Goal: Check status: Check status

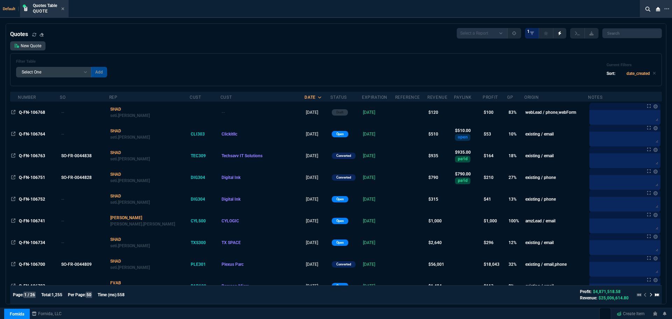
select select "4: SHAD"
select select
click at [63, 10] on icon at bounding box center [62, 9] width 3 height 4
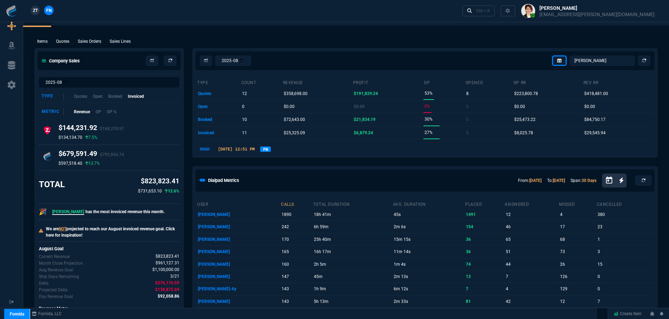
scroll to position [14, 0]
click at [642, 60] on icon at bounding box center [644, 61] width 4 height 4
select select "23: SHAD"
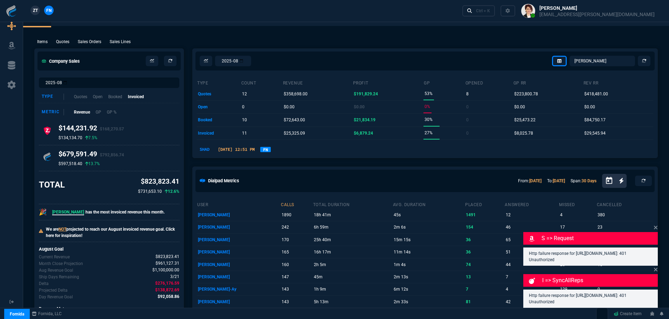
click at [271, 149] on link "FN" at bounding box center [265, 149] width 11 height 5
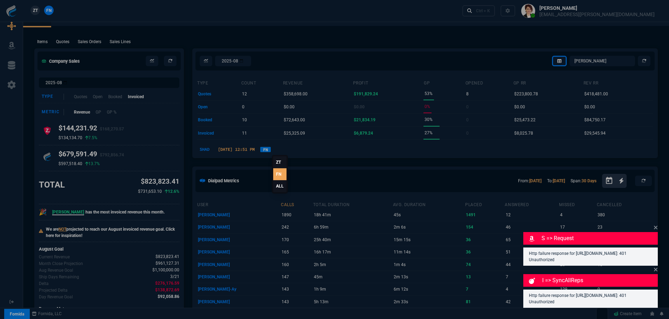
click at [279, 187] on link "ALL" at bounding box center [279, 186] width 13 height 12
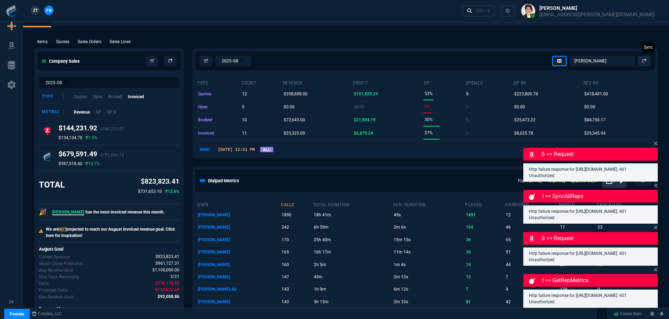
click at [643, 63] on nx-icon at bounding box center [644, 61] width 4 height 6
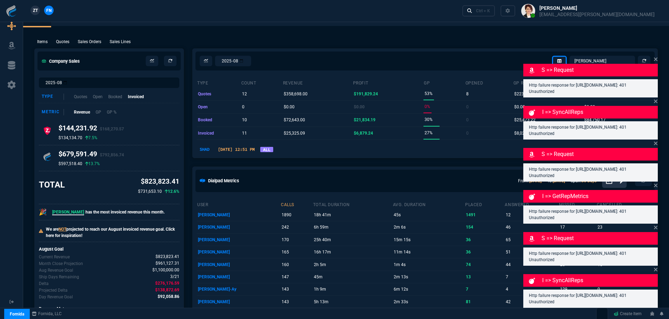
click at [223, 38] on div "Items Quotes Sales Orders Sales Lines Add Link" at bounding box center [345, 41] width 623 height 8
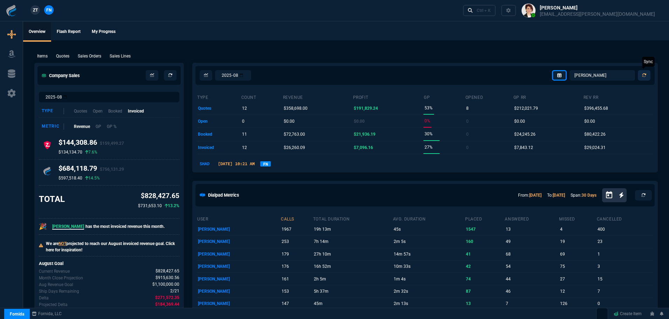
click at [645, 75] on icon at bounding box center [644, 75] width 4 height 4
click at [271, 161] on link "FN" at bounding box center [265, 163] width 11 height 5
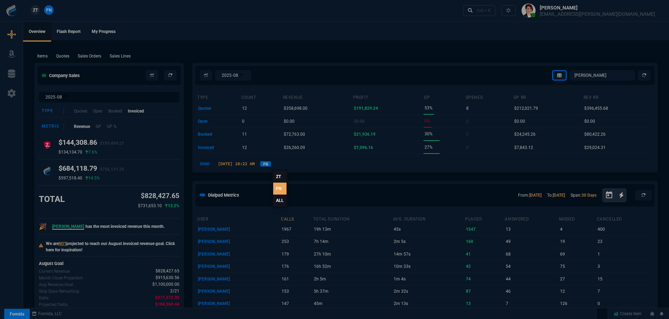
click at [280, 199] on link "ALL" at bounding box center [279, 200] width 13 height 12
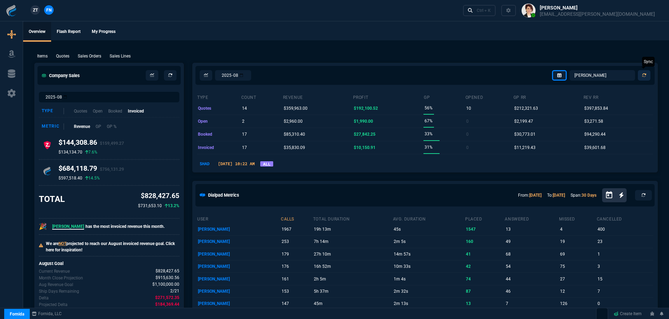
click at [642, 73] on icon at bounding box center [644, 75] width 4 height 4
click at [599, 75] on select "Omar Brian Over Farzad Vahid Steven Huang Seti Shadab Alicia Bostic Wafek Moham…" at bounding box center [601, 75] width 65 height 11
click at [570, 70] on select "Omar Brian Over Farzad Vahid Steven Huang Seti Shadab Alicia Bostic Wafek Moham…" at bounding box center [601, 75] width 65 height 11
click at [594, 75] on select "Omar Brian Over Farzad Vahid Steven Huang Seti Shadab Alicia Bostic Wafek Moham…" at bounding box center [601, 75] width 65 height 11
click at [570, 70] on select "Omar Brian Over Farzad Vahid Steven Huang Seti Shadab Alicia Bostic Wafek Moham…" at bounding box center [601, 75] width 65 height 11
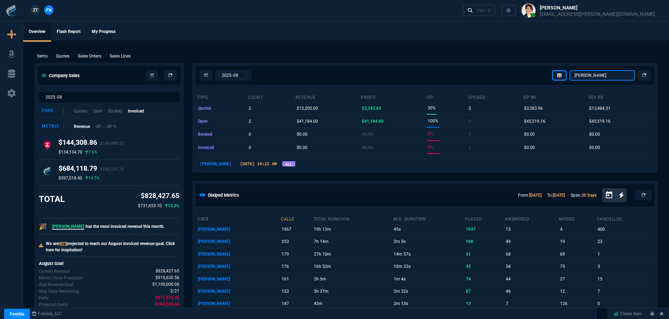
click at [595, 76] on select "Omar Brian Over Farzad Vahid Steven Huang Seti Shadab Alicia Bostic Wafek Moham…" at bounding box center [601, 75] width 65 height 11
click at [570, 70] on select "Omar Brian Over Farzad Vahid Steven Huang Seti Shadab Alicia Bostic Wafek Moham…" at bounding box center [601, 75] width 65 height 11
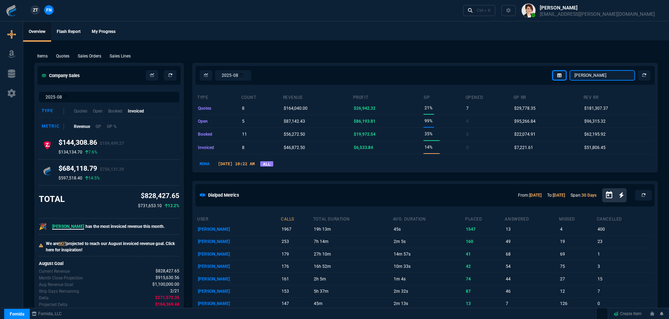
click at [598, 76] on select "Omar Brian Over Farzad Vahid Steven Huang Seti Shadab Alicia Bostic Wafek Moham…" at bounding box center [601, 75] width 65 height 11
click at [570, 70] on select "Omar Brian Over Farzad Vahid Steven Huang Seti Shadab Alicia Bostic Wafek Moham…" at bounding box center [601, 75] width 65 height 11
click at [596, 73] on select "Omar Brian Over Farzad Vahid Steven Huang Seti Shadab Alicia Bostic Wafek Moham…" at bounding box center [601, 75] width 65 height 11
click at [570, 70] on select "Omar Brian Over Farzad Vahid Steven Huang Seti Shadab Alicia Bostic Wafek Moham…" at bounding box center [601, 75] width 65 height 11
click at [596, 76] on select "Omar Brian Over Farzad Vahid Steven Huang Seti Shadab Alicia Bostic Wafek Moham…" at bounding box center [601, 75] width 65 height 11
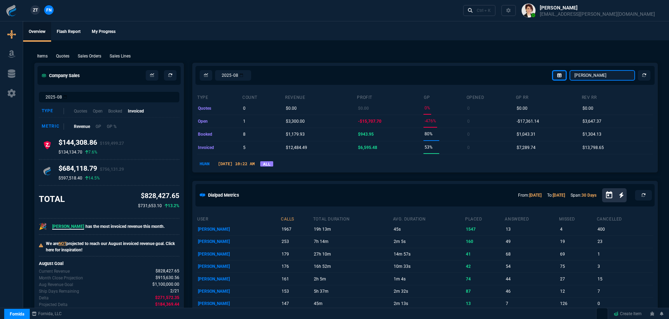
click at [570, 70] on select "Omar Brian Over Farzad Vahid Steven Huang Seti Shadab Alicia Bostic Wafek Moham…" at bounding box center [601, 75] width 65 height 11
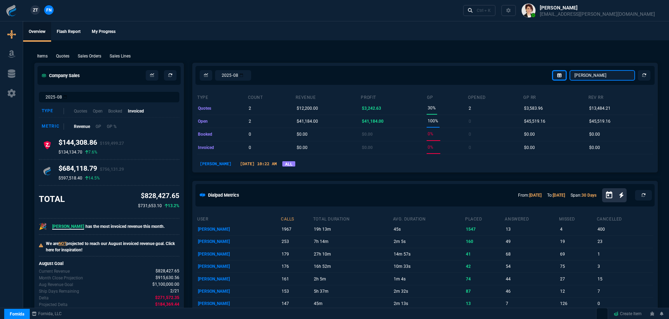
click at [594, 72] on select "Omar Brian Over Farzad Vahid Steven Huang Seti Shadab Alicia Bostic Wafek Moham…" at bounding box center [601, 75] width 65 height 11
click at [570, 70] on select "Omar Brian Over Farzad Vahid Steven Huang Seti Shadab Alicia Bostic Wafek Moham…" at bounding box center [601, 75] width 65 height 11
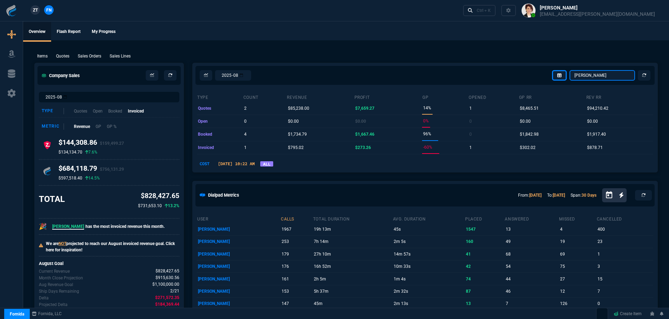
click at [593, 76] on select "Omar Brian Over Farzad Vahid Steven Huang Seti Shadab Alicia Bostic Wafek Moham…" at bounding box center [601, 75] width 65 height 11
click at [570, 70] on select "Omar Brian Over Farzad Vahid Steven Huang Seti Shadab Alicia Bostic Wafek Moham…" at bounding box center [601, 75] width 65 height 11
click at [598, 74] on select "Omar Brian Over Farzad Vahid Steven Huang Seti Shadab Alicia Bostic Wafek Moham…" at bounding box center [601, 75] width 65 height 11
click at [570, 70] on select "Omar Brian Over Farzad Vahid Steven Huang Seti Shadab Alicia Bostic Wafek Moham…" at bounding box center [601, 75] width 65 height 11
click at [587, 78] on select "Omar Brian Over Farzad Vahid Steven Huang Seti Shadab Alicia Bostic Wafek Moham…" at bounding box center [601, 75] width 65 height 11
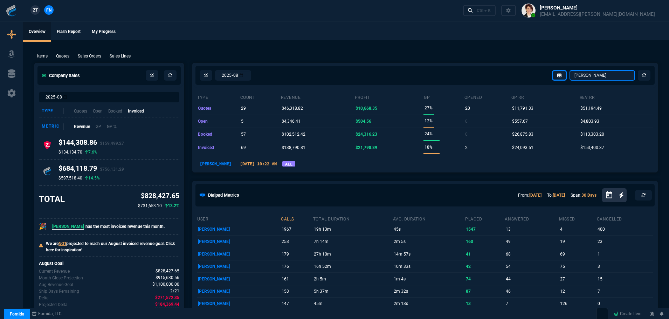
click at [570, 70] on select "Omar Brian Over Farzad Vahid Steven Huang Seti Shadab Alicia Bostic Wafek Moham…" at bounding box center [601, 75] width 65 height 11
click at [603, 72] on select "Omar Brian Over Farzad Vahid Steven Huang Seti Shadab Alicia Bostic Wafek Moham…" at bounding box center [601, 75] width 65 height 11
select select "4: SHAD"
click at [570, 70] on select "Omar Brian Over Farzad Vahid Steven Huang Seti Shadab Alicia Bostic Wafek Moham…" at bounding box center [601, 75] width 65 height 11
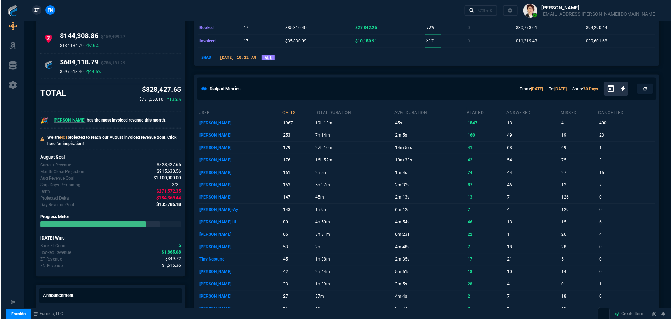
scroll to position [280, 0]
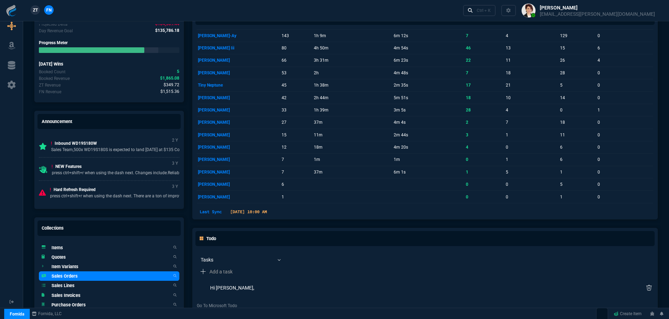
click at [67, 276] on h5 "Sales Orders" at bounding box center [64, 275] width 26 height 7
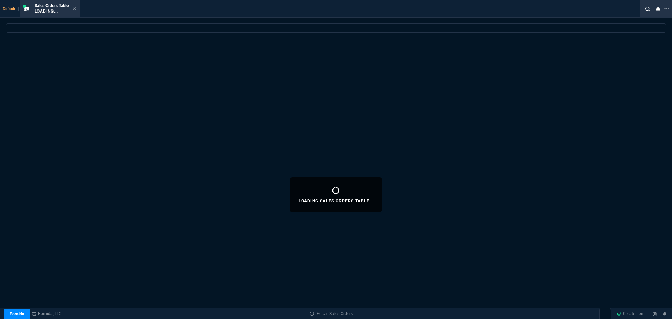
select select
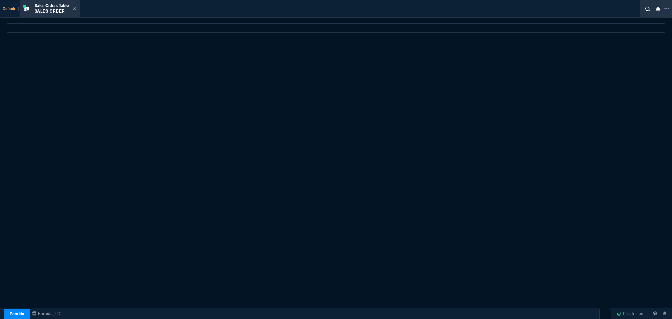
select select "4: SHAD"
select select
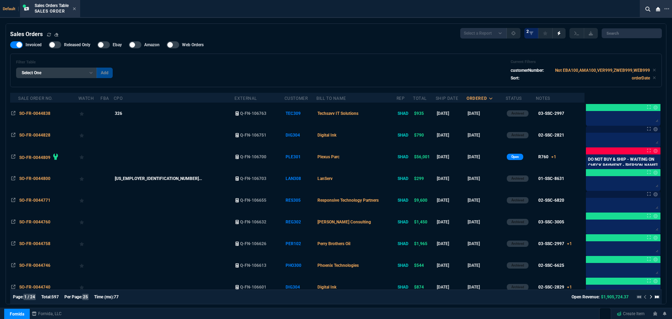
click at [176, 47] on div at bounding box center [173, 44] width 13 height 7
click at [167, 45] on input "Web Orders" at bounding box center [166, 45] width 0 height 0
checkbox input "true"
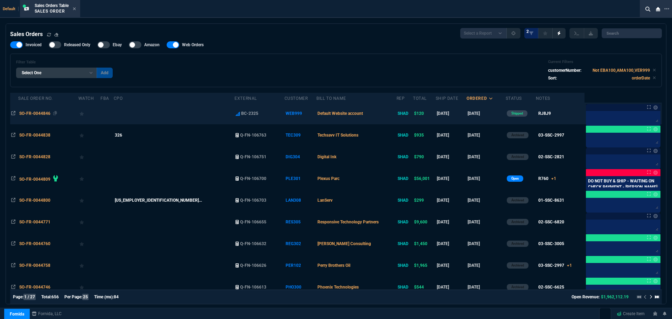
click at [33, 112] on span "SO-FR-0044846" at bounding box center [34, 113] width 31 height 5
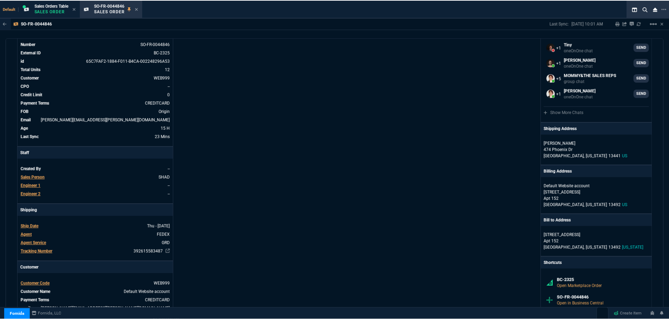
scroll to position [35, 0]
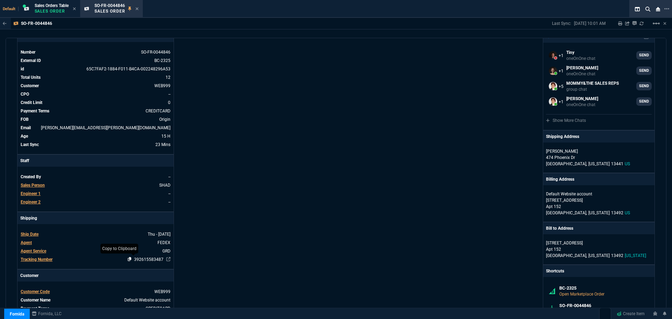
click at [128, 259] on icon at bounding box center [130, 259] width 4 height 4
click at [139, 8] on icon at bounding box center [136, 9] width 3 height 4
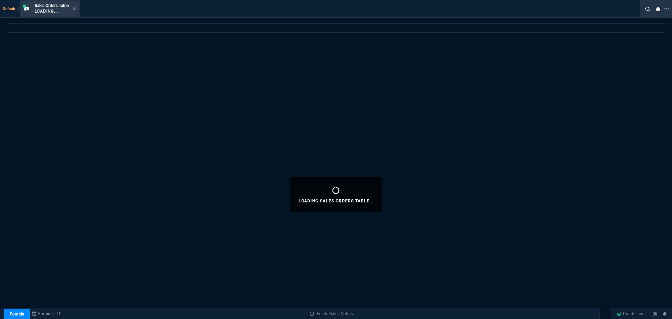
select select
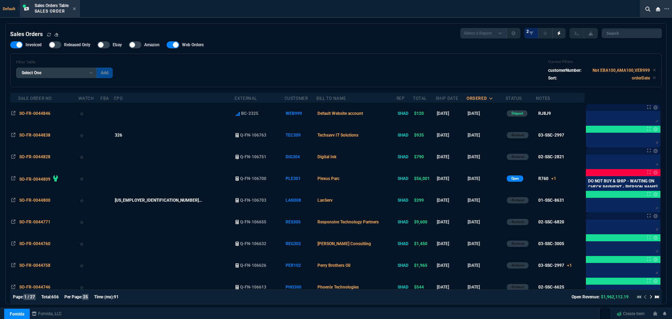
click at [171, 44] on div at bounding box center [173, 44] width 13 height 7
click at [167, 45] on input "Web Orders" at bounding box center [166, 45] width 0 height 0
checkbox input "false"
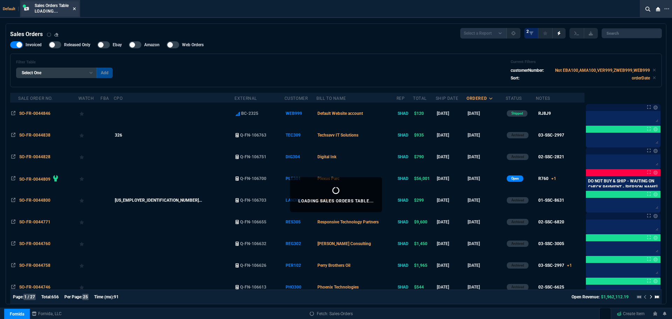
click at [75, 8] on icon at bounding box center [74, 8] width 3 height 3
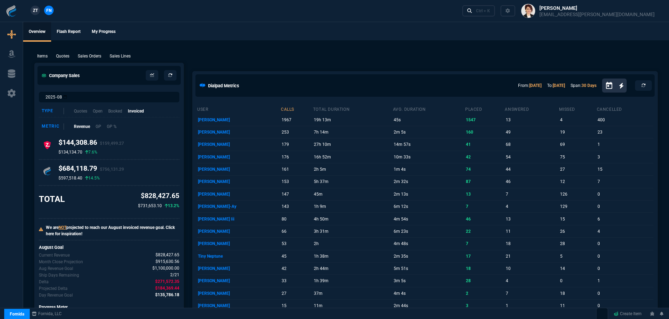
select select "4: SHAD"
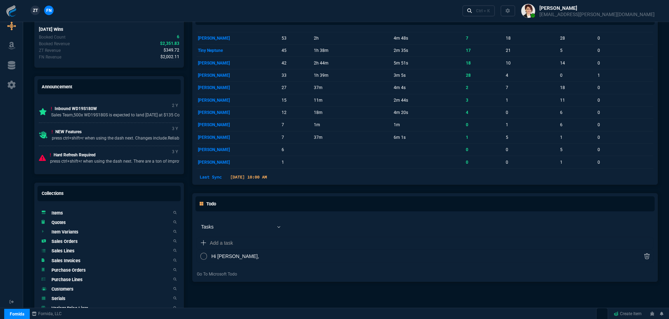
scroll to position [315, 0]
